Goal: Navigation & Orientation: Find specific page/section

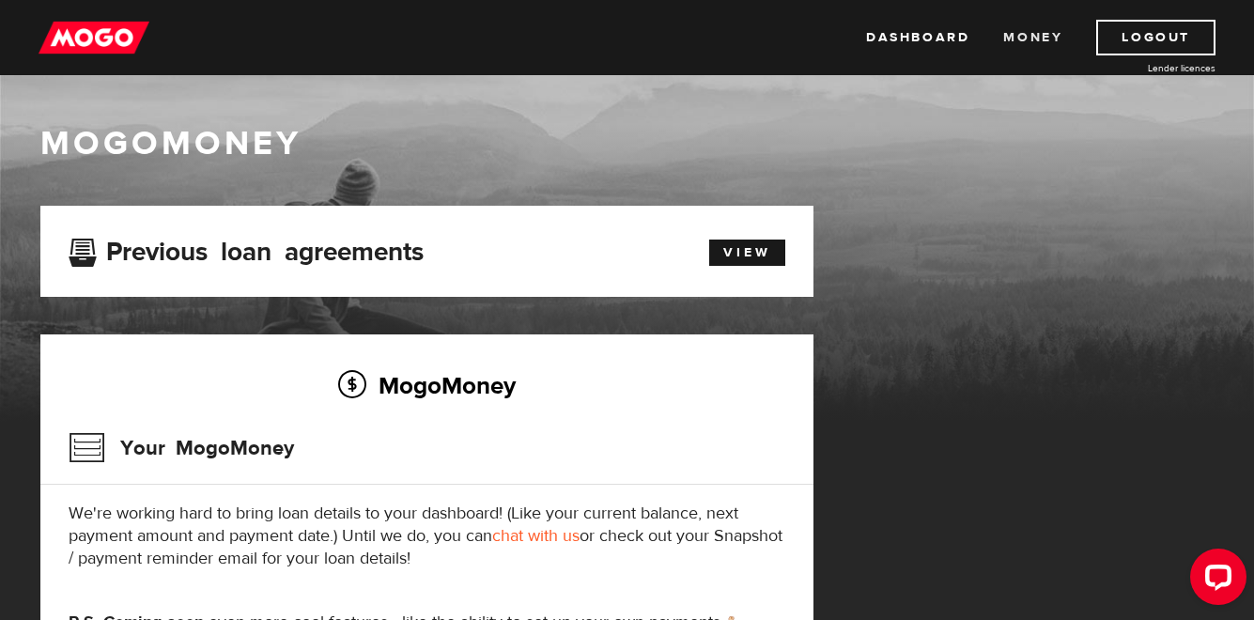
click at [1031, 44] on link "Money" at bounding box center [1032, 38] width 59 height 36
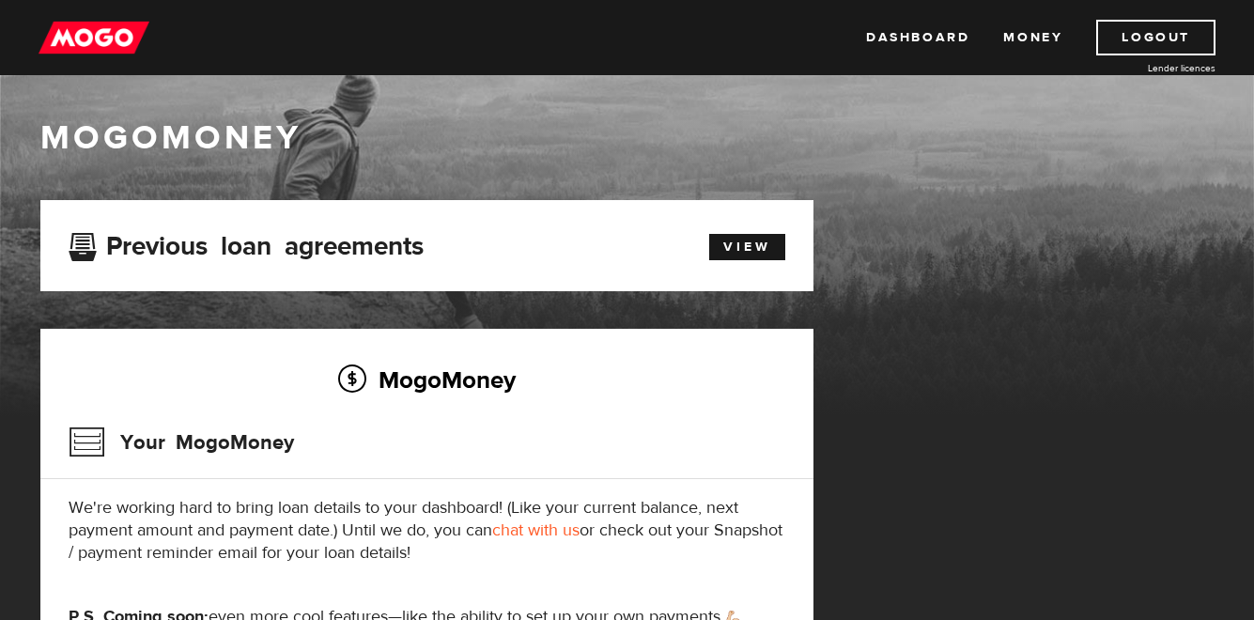
scroll to position [99, 0]
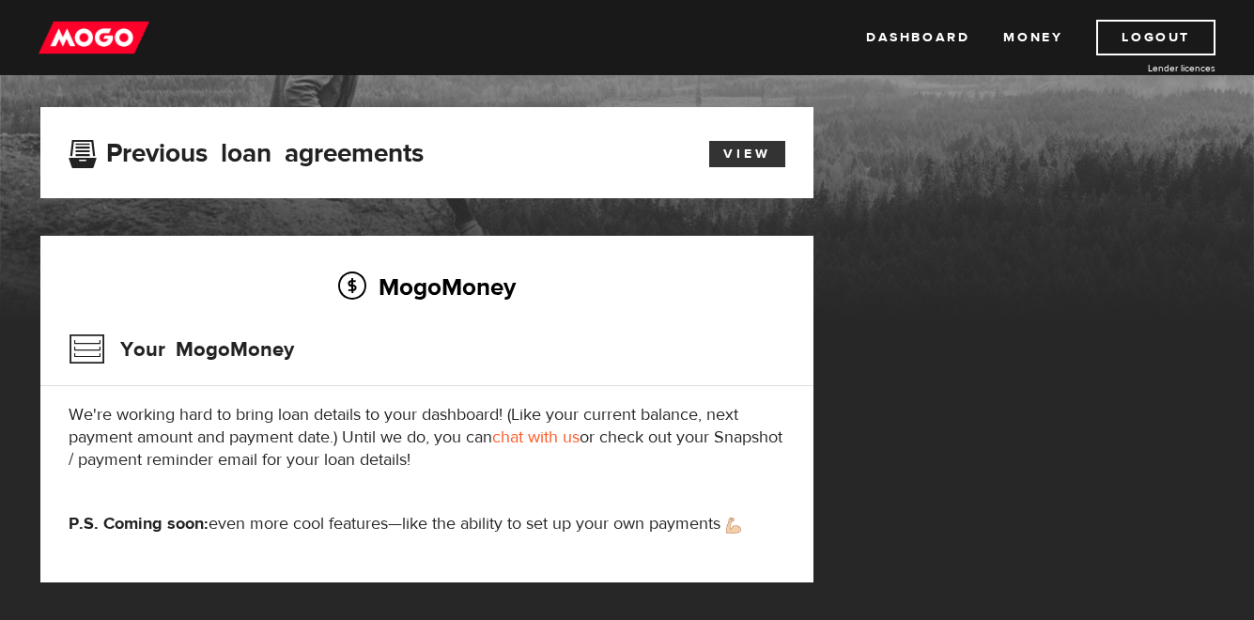
click at [750, 152] on link "View" at bounding box center [747, 154] width 76 height 26
click at [921, 33] on link "Dashboard" at bounding box center [917, 38] width 103 height 36
